Goal: Information Seeking & Learning: Learn about a topic

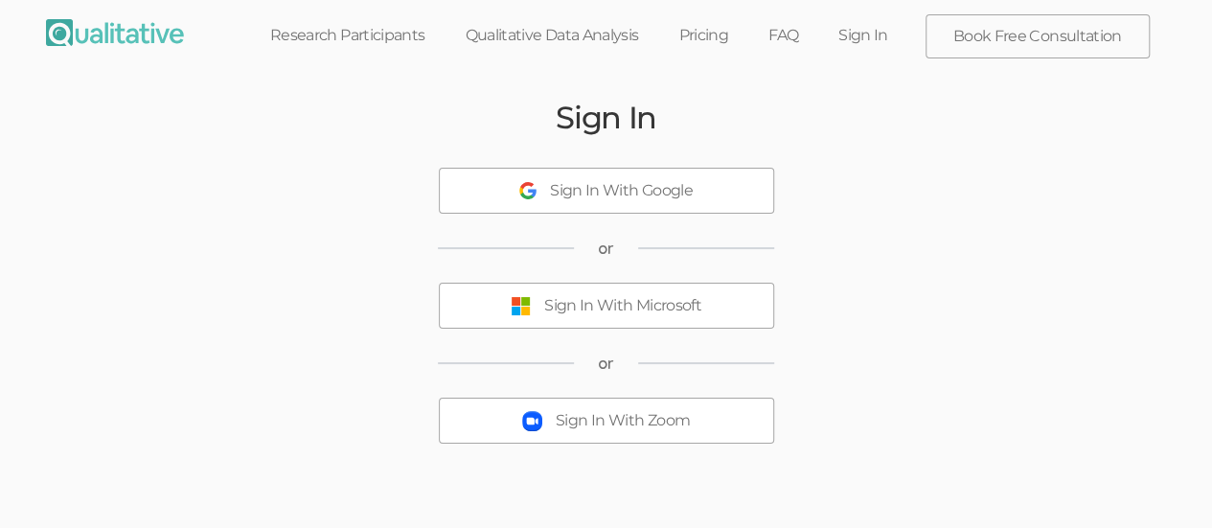
click at [675, 314] on div "Sign In With Microsoft" at bounding box center [622, 306] width 157 height 22
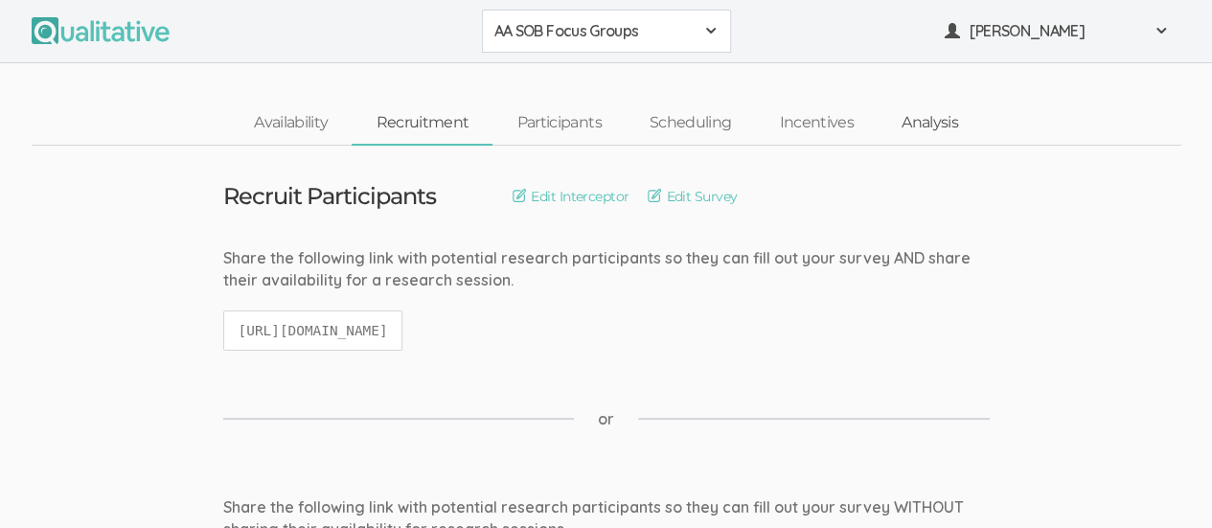
click at [944, 126] on link "Analysis" at bounding box center [929, 122] width 104 height 41
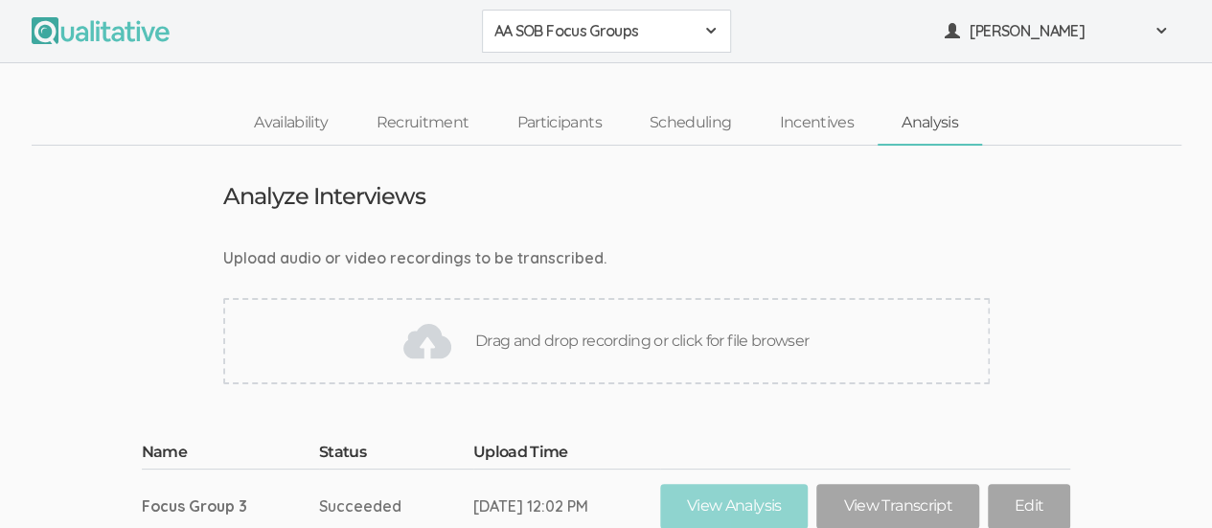
click at [698, 34] on div "AA SOB Focus Groups" at bounding box center [606, 31] width 224 height 22
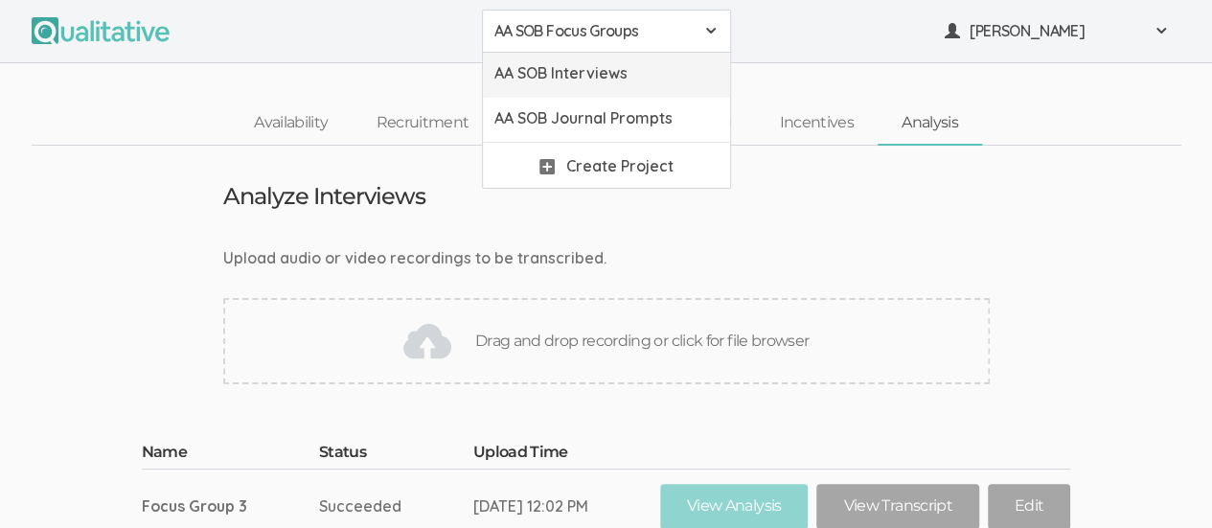
click at [659, 79] on span "AA SOB Interviews" at bounding box center [606, 73] width 224 height 22
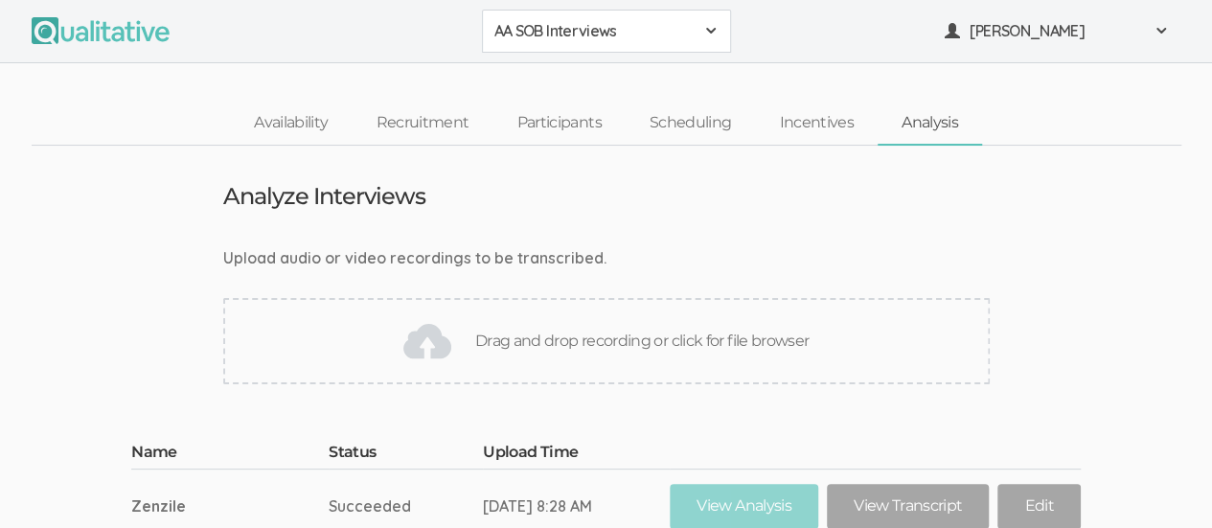
click at [701, 32] on div "AA SOB Interviews" at bounding box center [606, 31] width 224 height 22
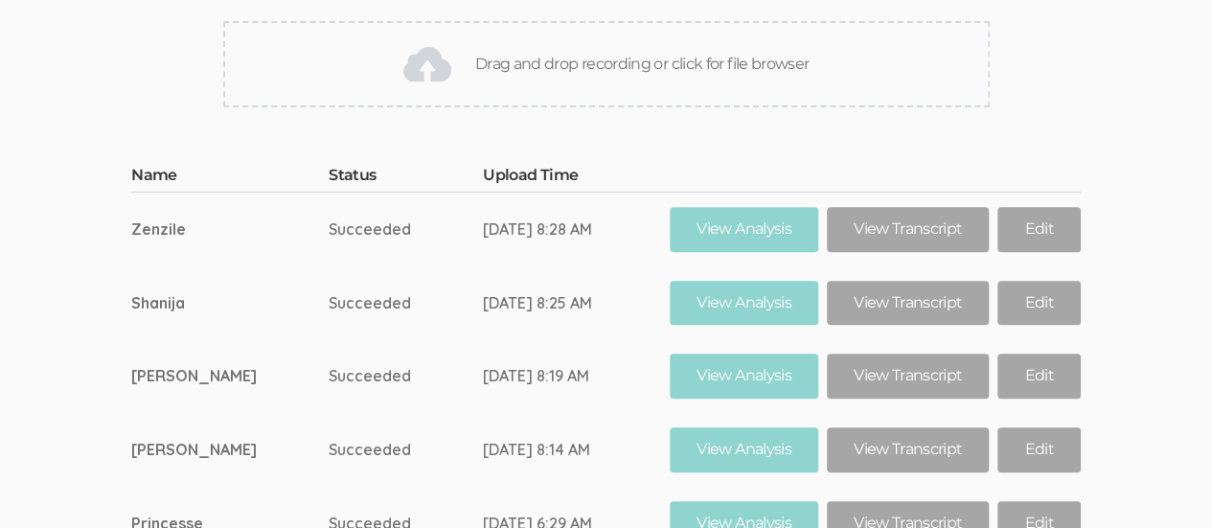
scroll to position [266, 0]
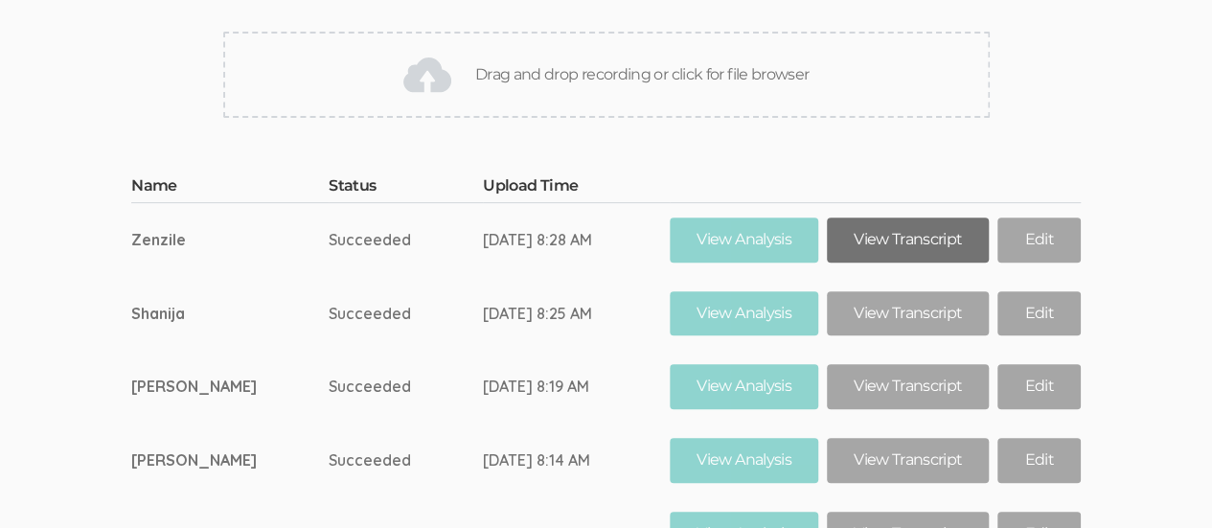
click at [900, 240] on link "View Transcript" at bounding box center [908, 239] width 162 height 45
